Goal: Transaction & Acquisition: Download file/media

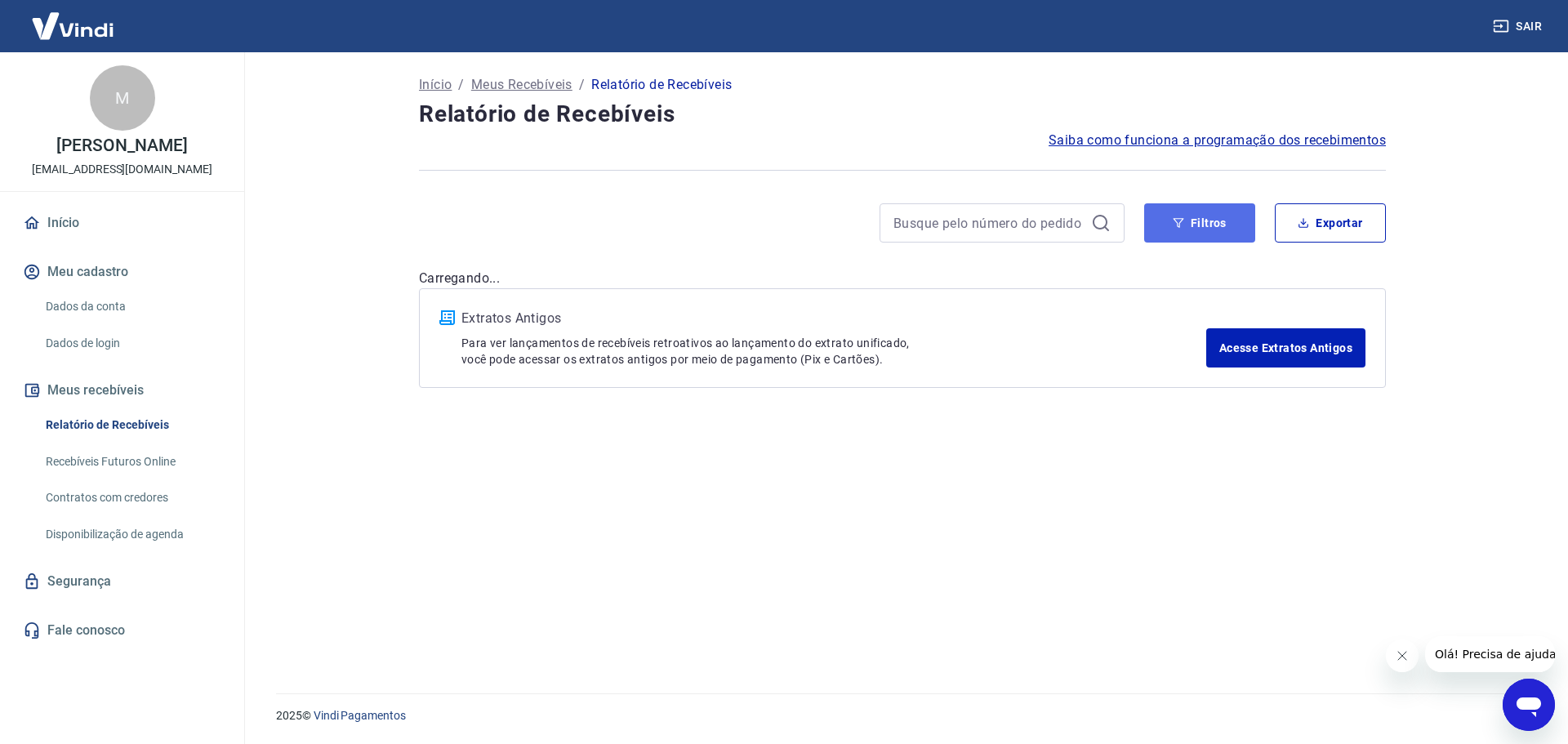
click at [1219, 215] on button "Filtros" at bounding box center [1200, 222] width 111 height 39
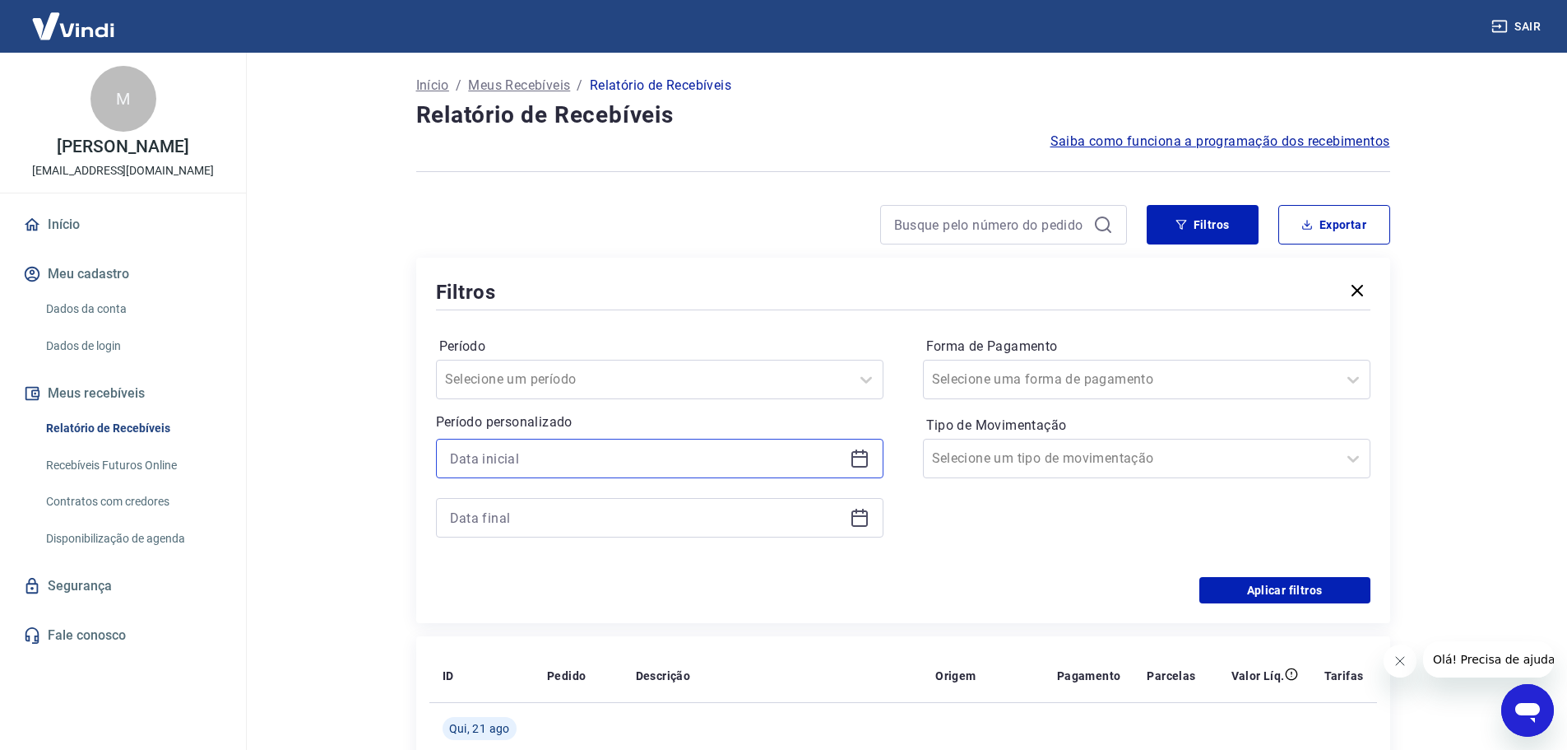
click at [559, 458] on input at bounding box center [646, 458] width 393 height 25
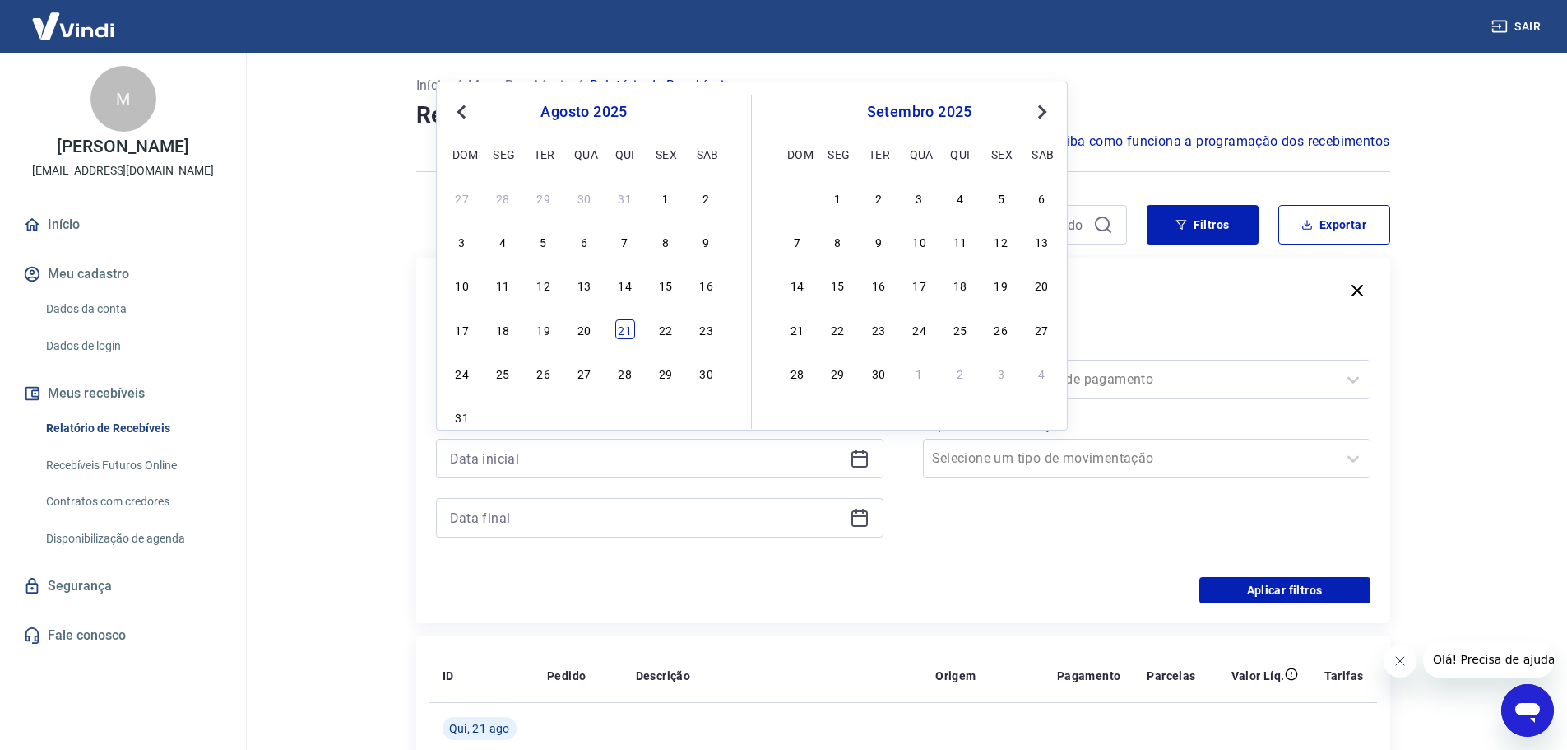
click at [617, 327] on div "21" at bounding box center [625, 329] width 20 height 20
type input "[DATE]"
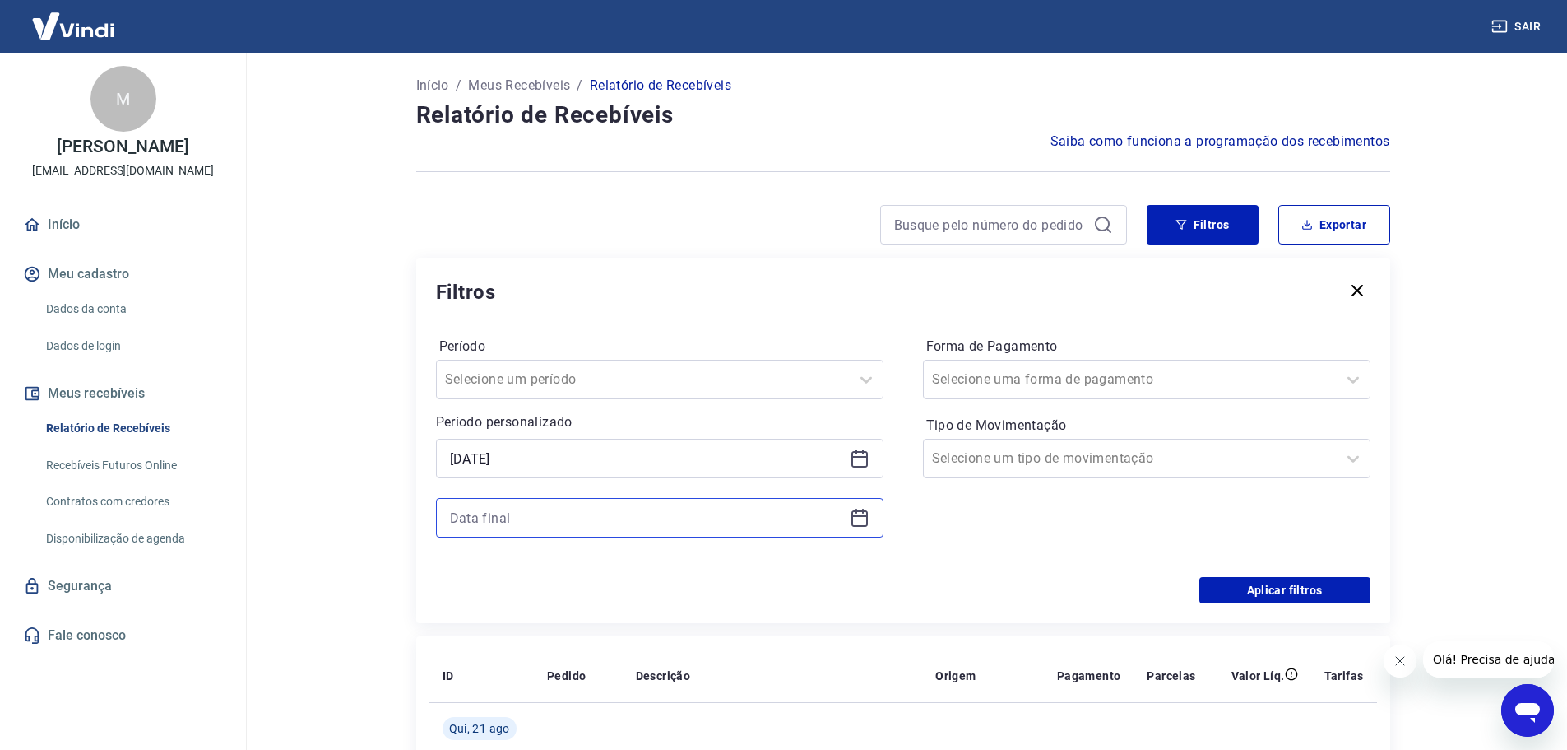
click at [565, 515] on input at bounding box center [646, 517] width 393 height 25
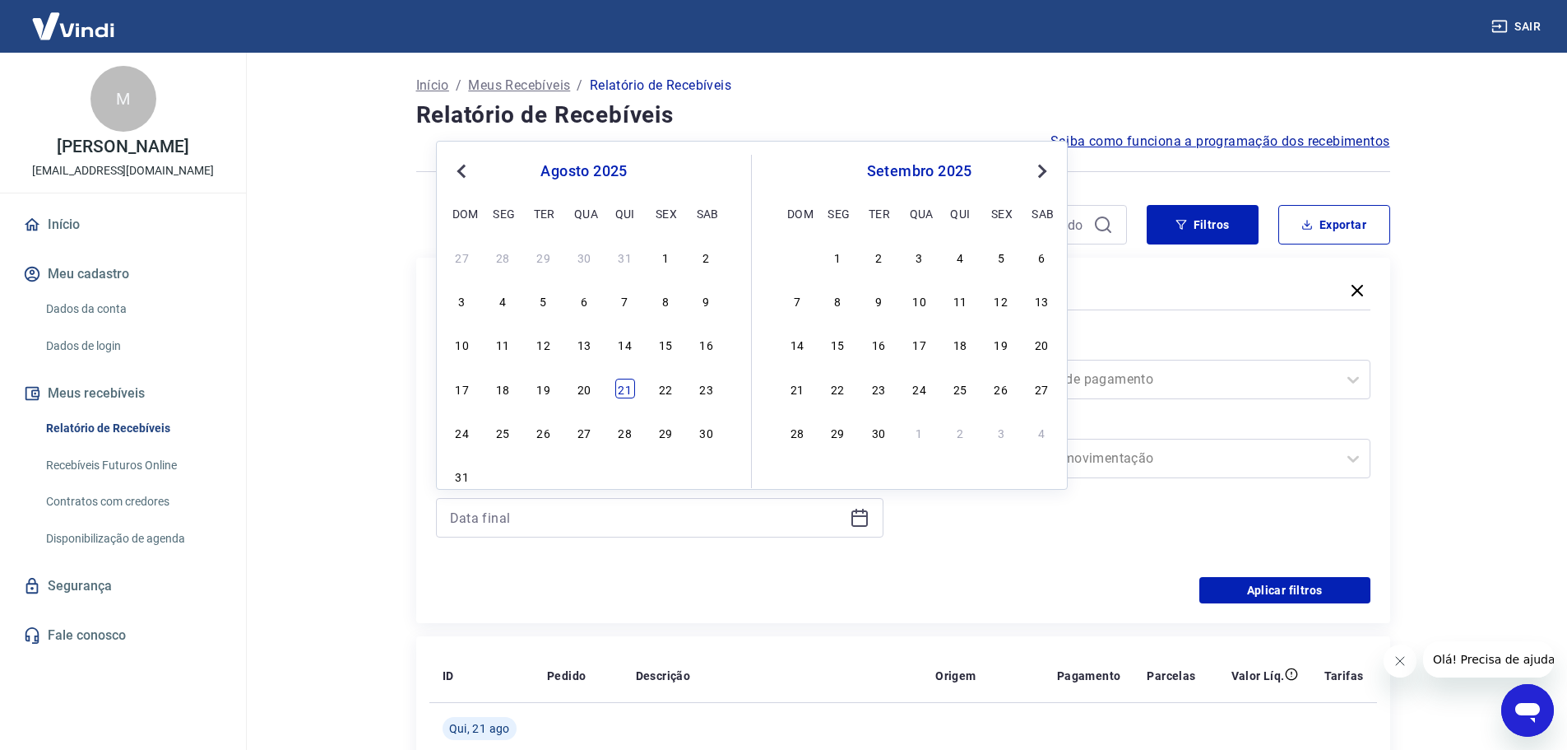
click at [629, 386] on div "21" at bounding box center [625, 388] width 20 height 20
type input "[DATE]"
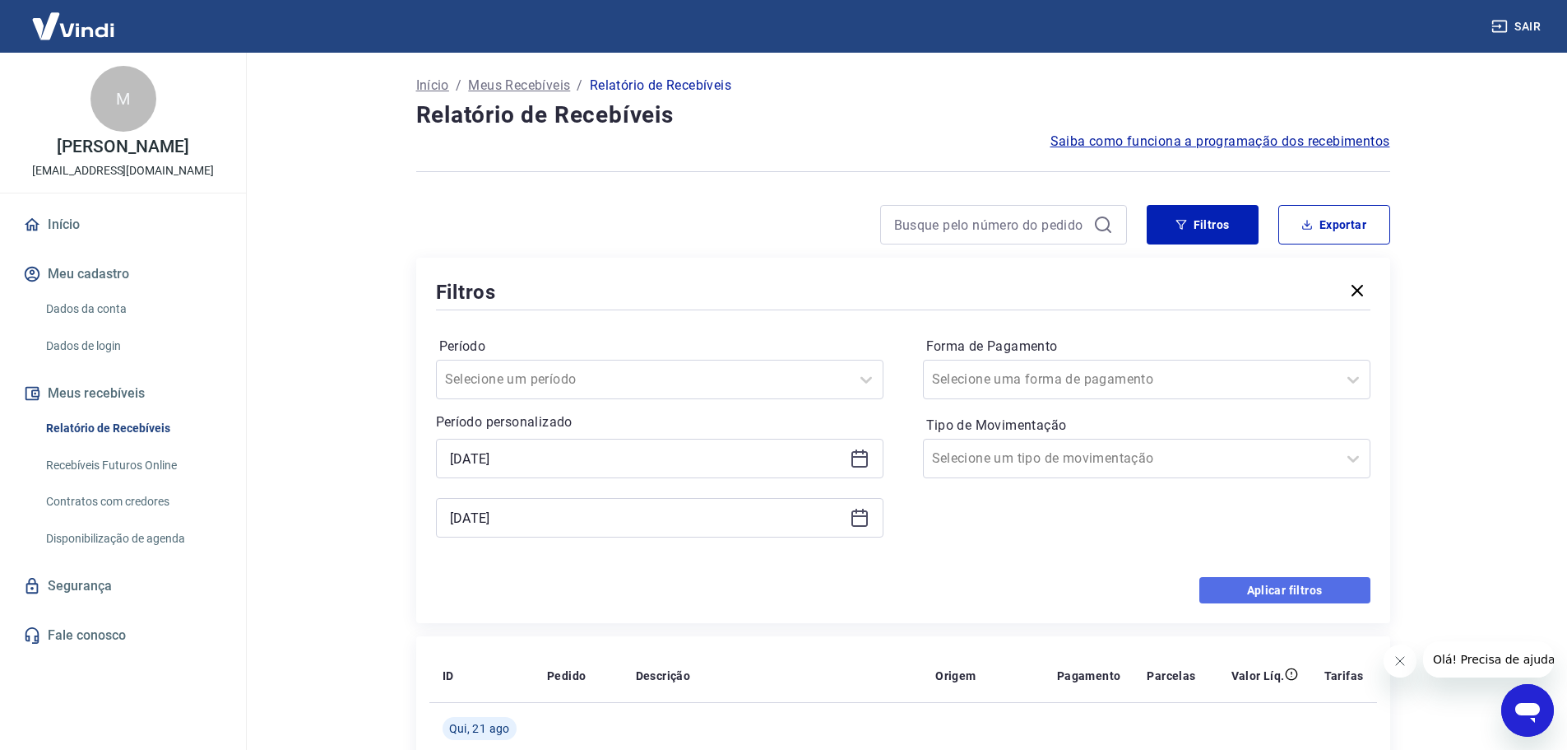
click at [1324, 592] on button "Aplicar filtros" at bounding box center [1285, 590] width 171 height 26
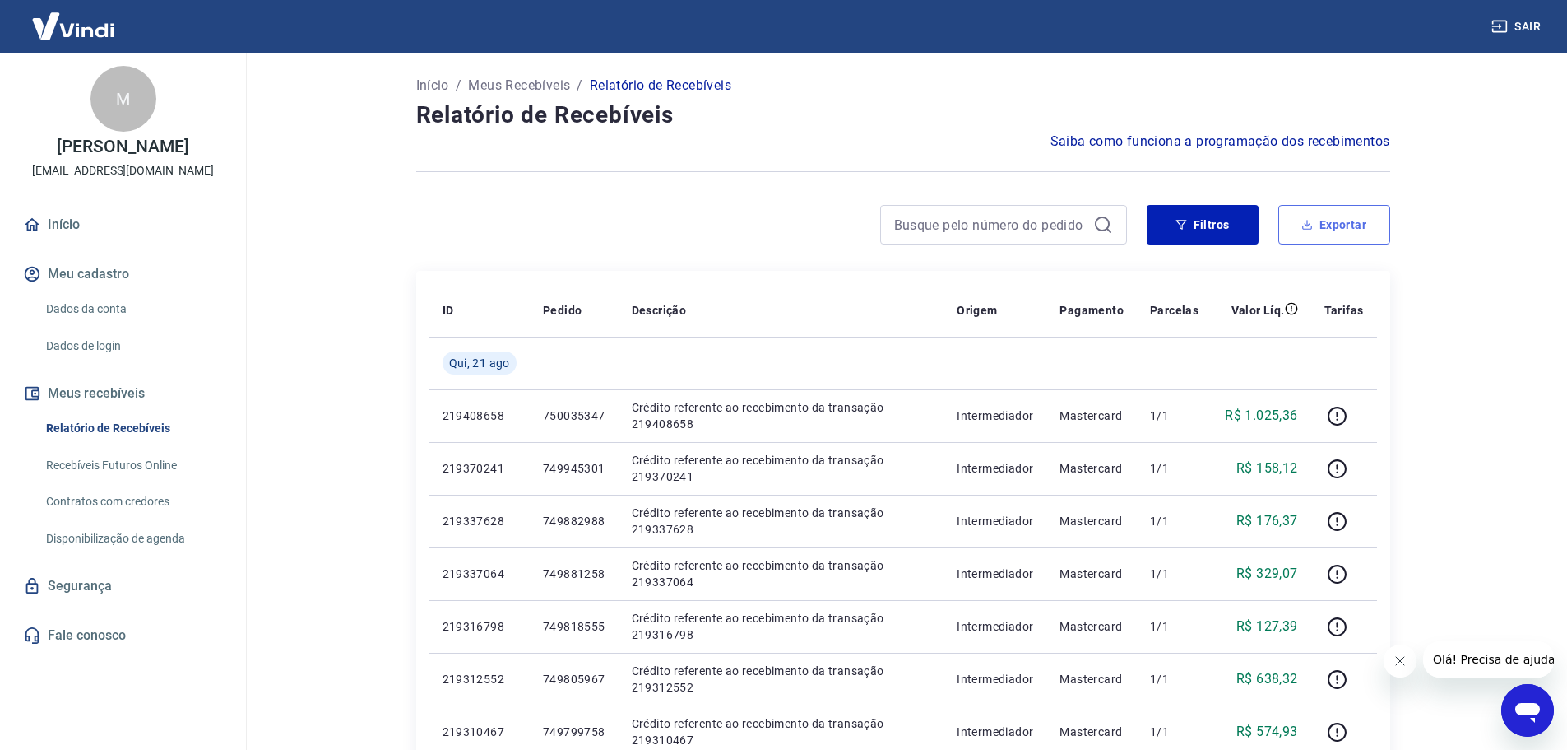
click at [1336, 223] on button "Exportar" at bounding box center [1335, 224] width 112 height 39
type input "[DATE]"
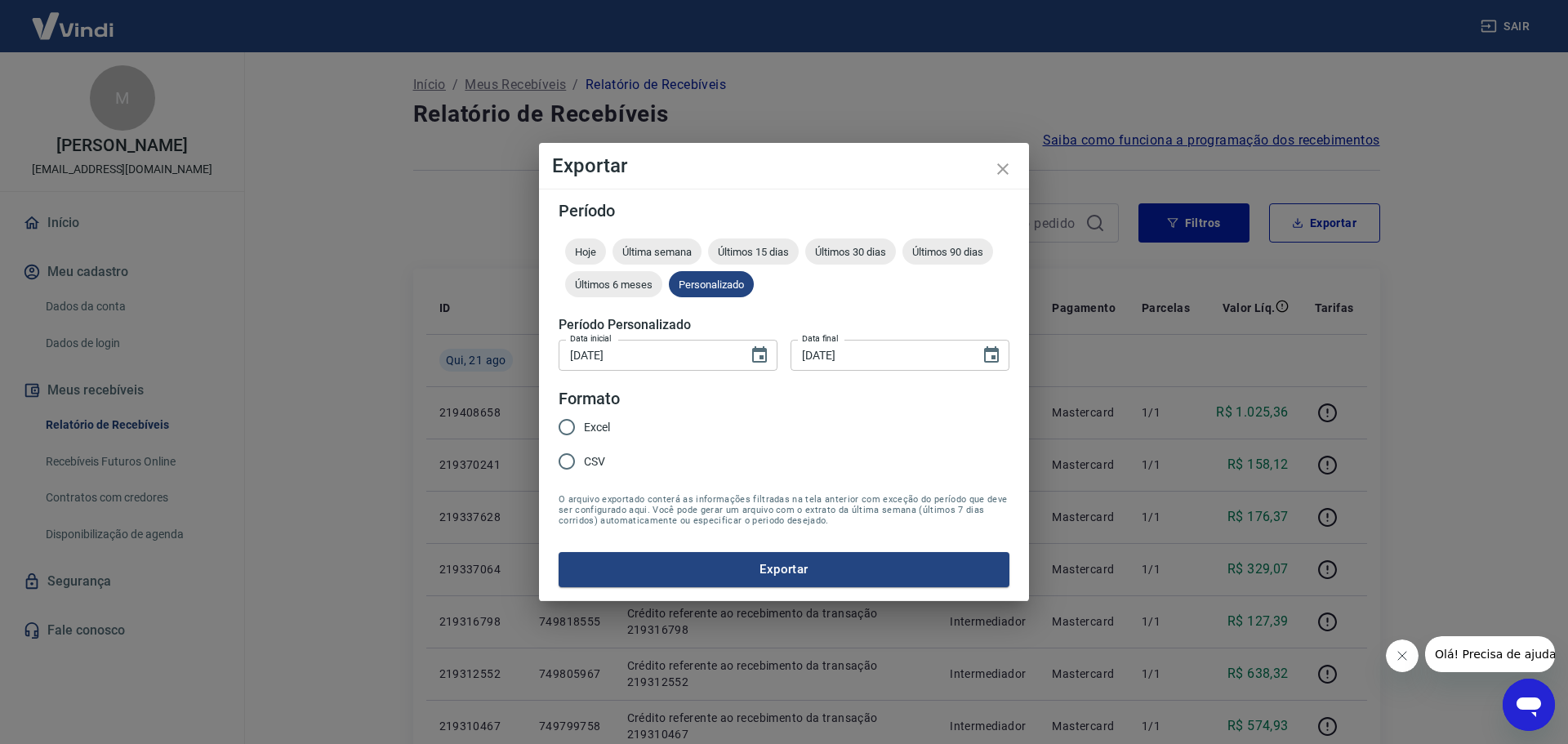
click at [579, 434] on input "Excel" at bounding box center [567, 427] width 35 height 35
radio input "true"
click at [765, 567] on button "Exportar" at bounding box center [784, 568] width 451 height 35
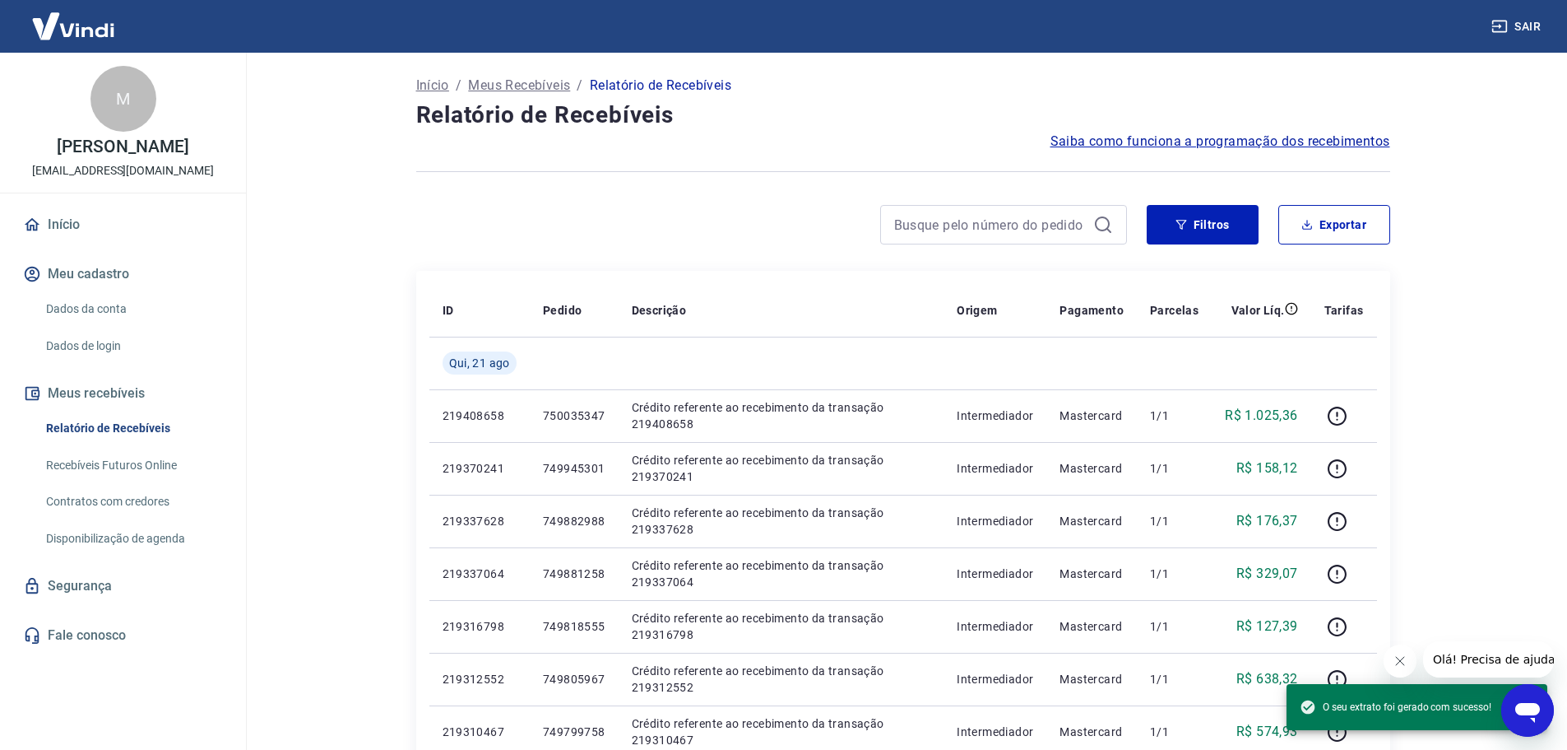
click at [674, 104] on h4 "Relatório de Recebíveis" at bounding box center [903, 115] width 974 height 33
